Goal: Find specific page/section: Find specific page/section

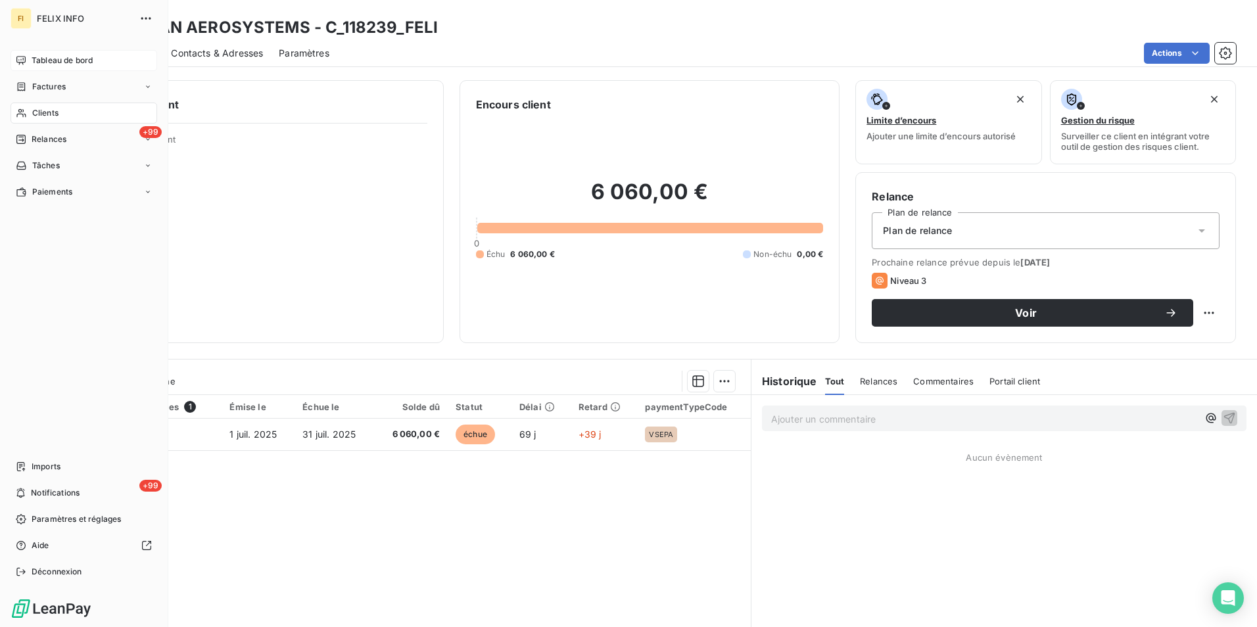
click at [39, 60] on span "Tableau de bord" at bounding box center [62, 61] width 61 height 12
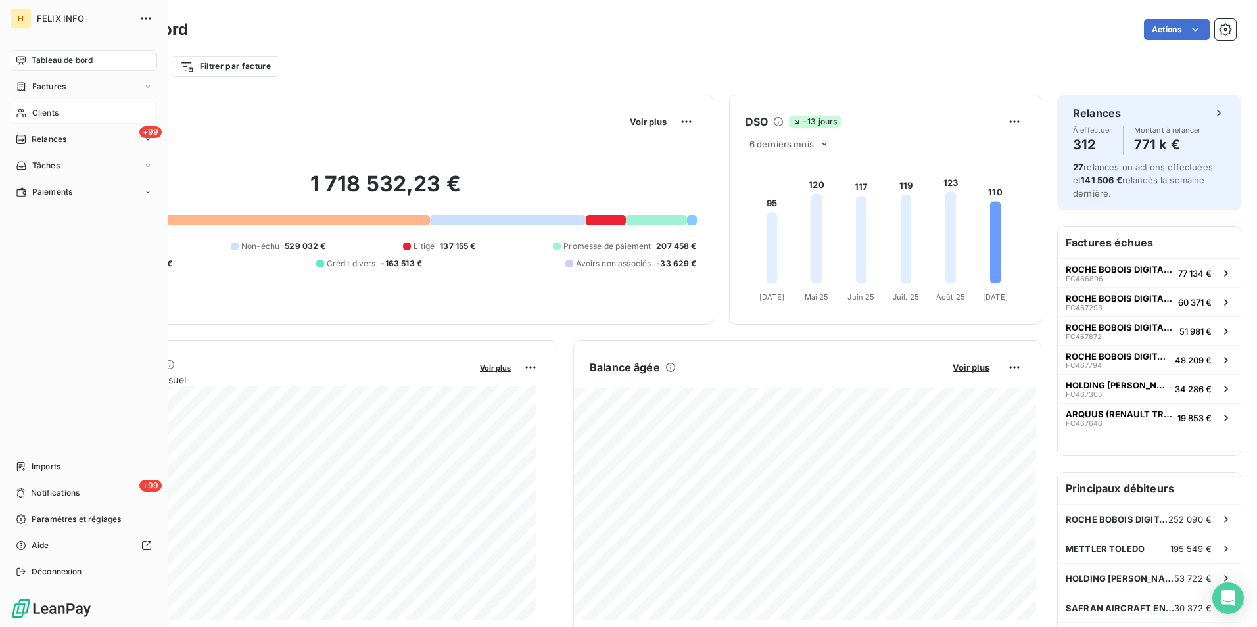
click at [29, 110] on div "Clients" at bounding box center [84, 113] width 147 height 21
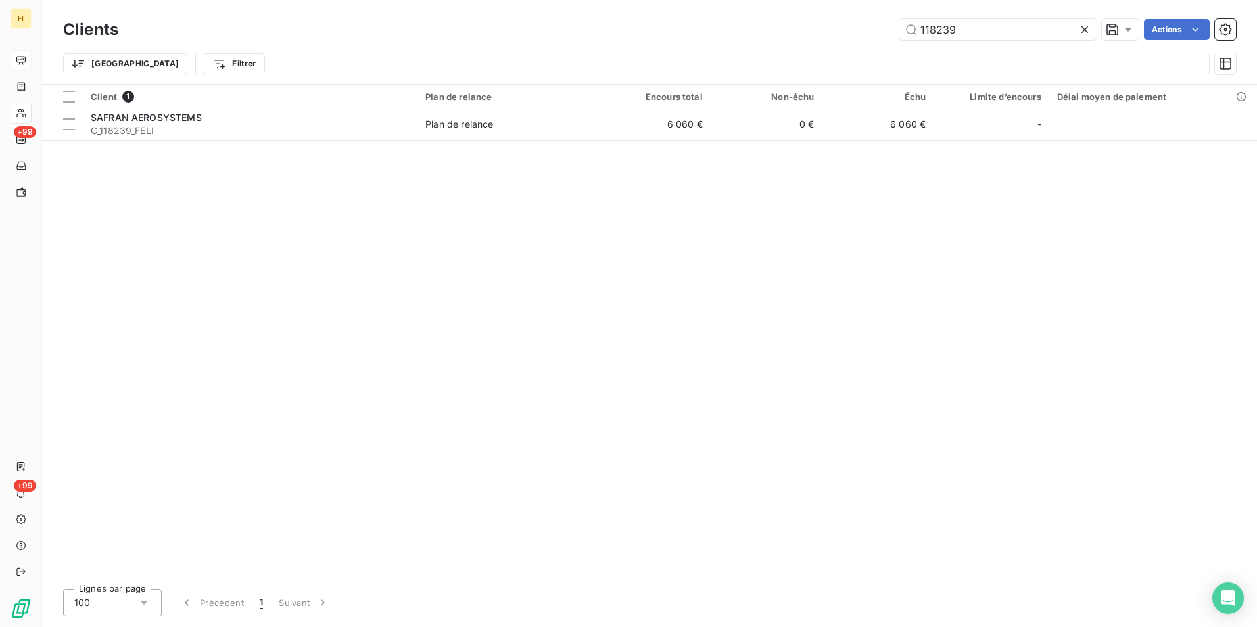
drag, startPoint x: 1001, startPoint y: 32, endPoint x: 753, endPoint y: 11, distance: 249.3
click at [753, 11] on div "Clients 118239 Actions Trier Filtrer" at bounding box center [649, 42] width 1215 height 84
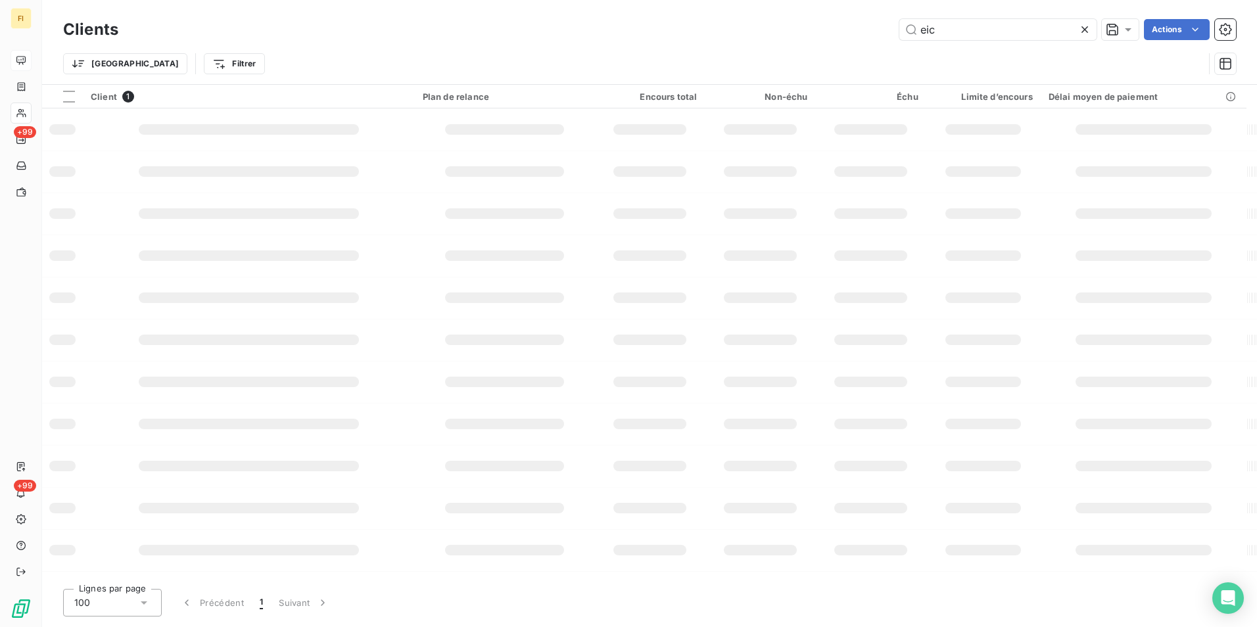
type input "eic"
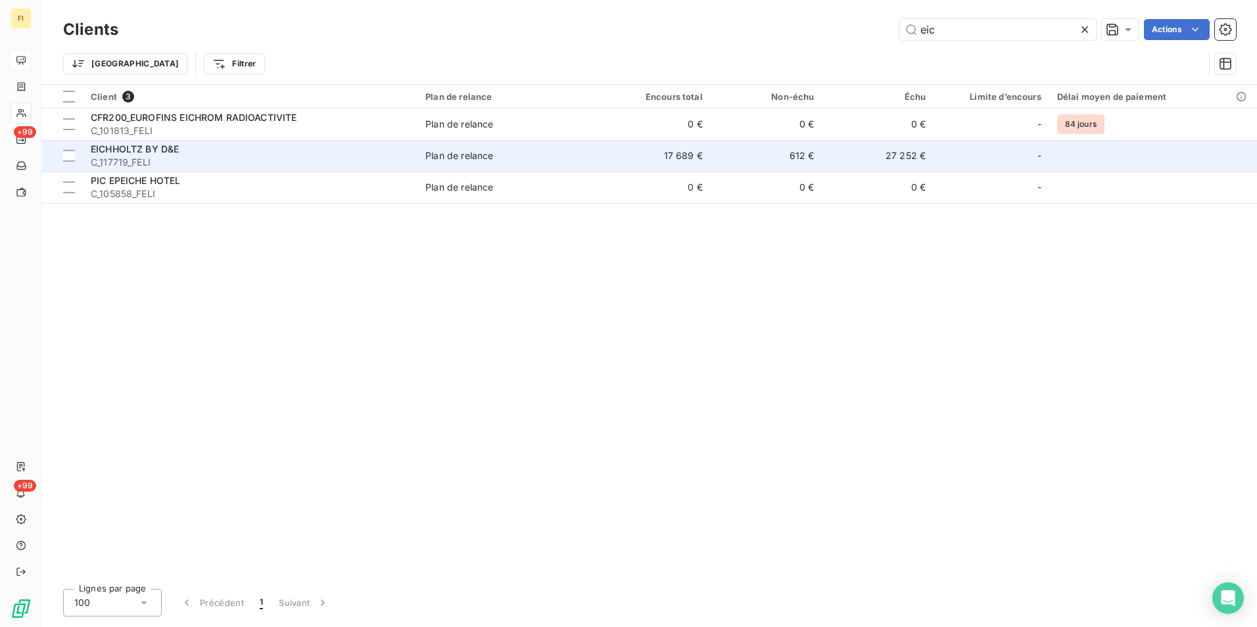
click at [674, 157] on td "17 689 €" at bounding box center [655, 156] width 112 height 32
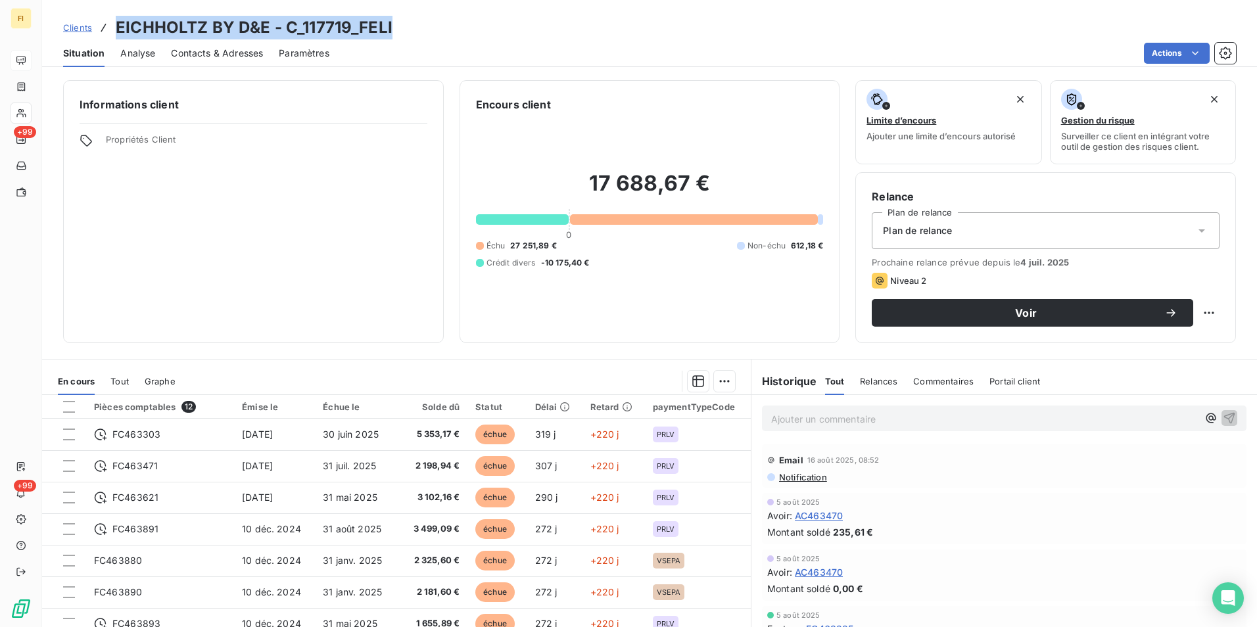
drag, startPoint x: 400, startPoint y: 26, endPoint x: 112, endPoint y: 18, distance: 288.7
click at [112, 18] on div "Clients EICHHOLTZ BY D&E - C_117719_FELI" at bounding box center [649, 28] width 1215 height 24
drag, startPoint x: 112, startPoint y: 18, endPoint x: 260, endPoint y: 31, distance: 148.4
copy h3 "EICHHOLTZ BY D&E - C_117719_FELI"
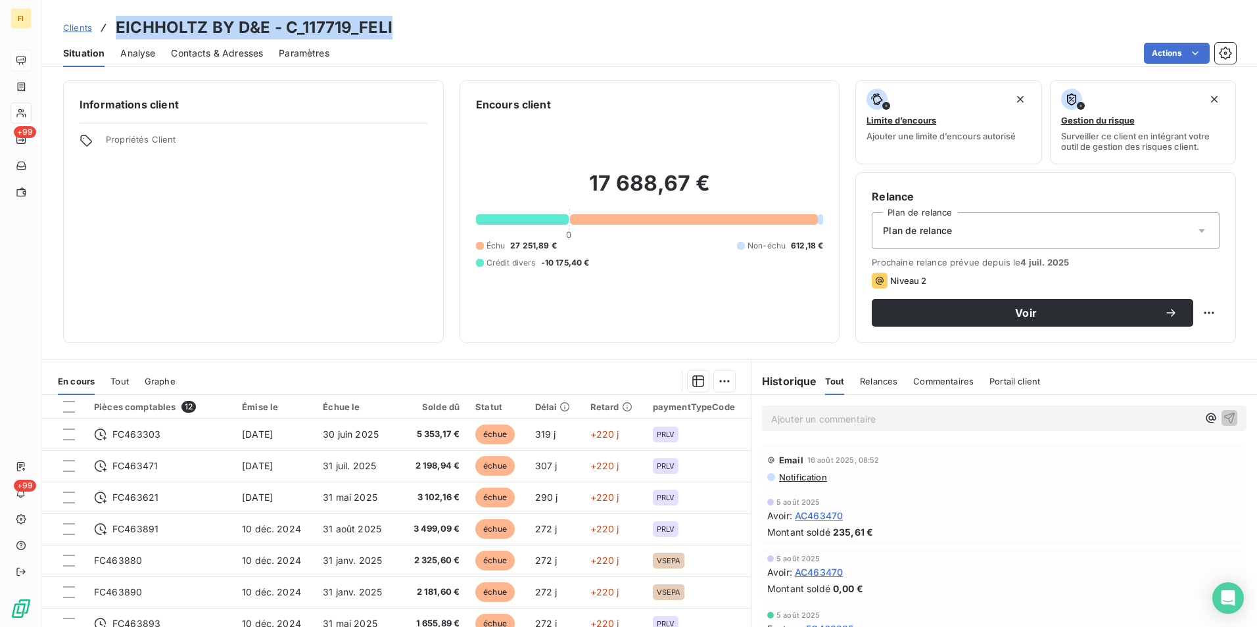
copy h3 "EICHHOLTZ BY D&E - C_117719_FELI"
